Goal: Use online tool/utility: Utilize a website feature to perform a specific function

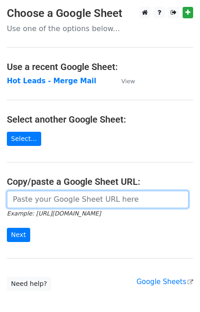
click at [48, 198] on input "url" at bounding box center [98, 199] width 182 height 17
type input "https://docs.google.com/spreadsheets/d/1ZyJppZaVa_DKLyGMpJ33gnIGdSxGvfQwkQbBCOs…"
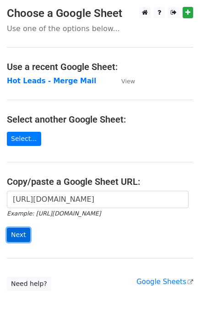
click at [21, 228] on input "Next" at bounding box center [18, 235] width 23 height 14
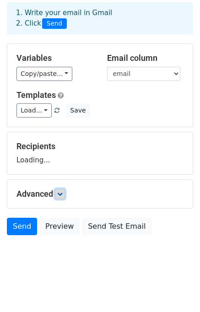
click at [63, 195] on icon at bounding box center [59, 193] width 5 height 5
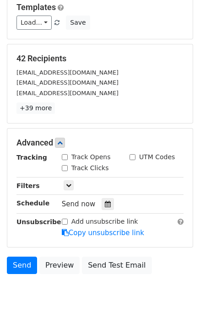
scroll to position [134, 0]
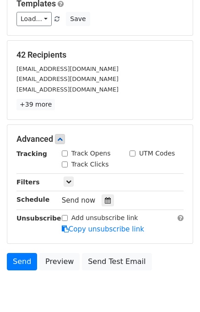
click at [67, 152] on input "Track Opens" at bounding box center [65, 153] width 6 height 6
checkbox input "true"
click at [66, 162] on input "Track Clicks" at bounding box center [65, 164] width 6 height 6
checkbox input "true"
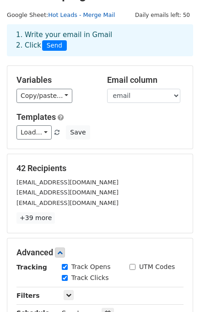
scroll to position [0, 0]
